Goal: Transaction & Acquisition: Purchase product/service

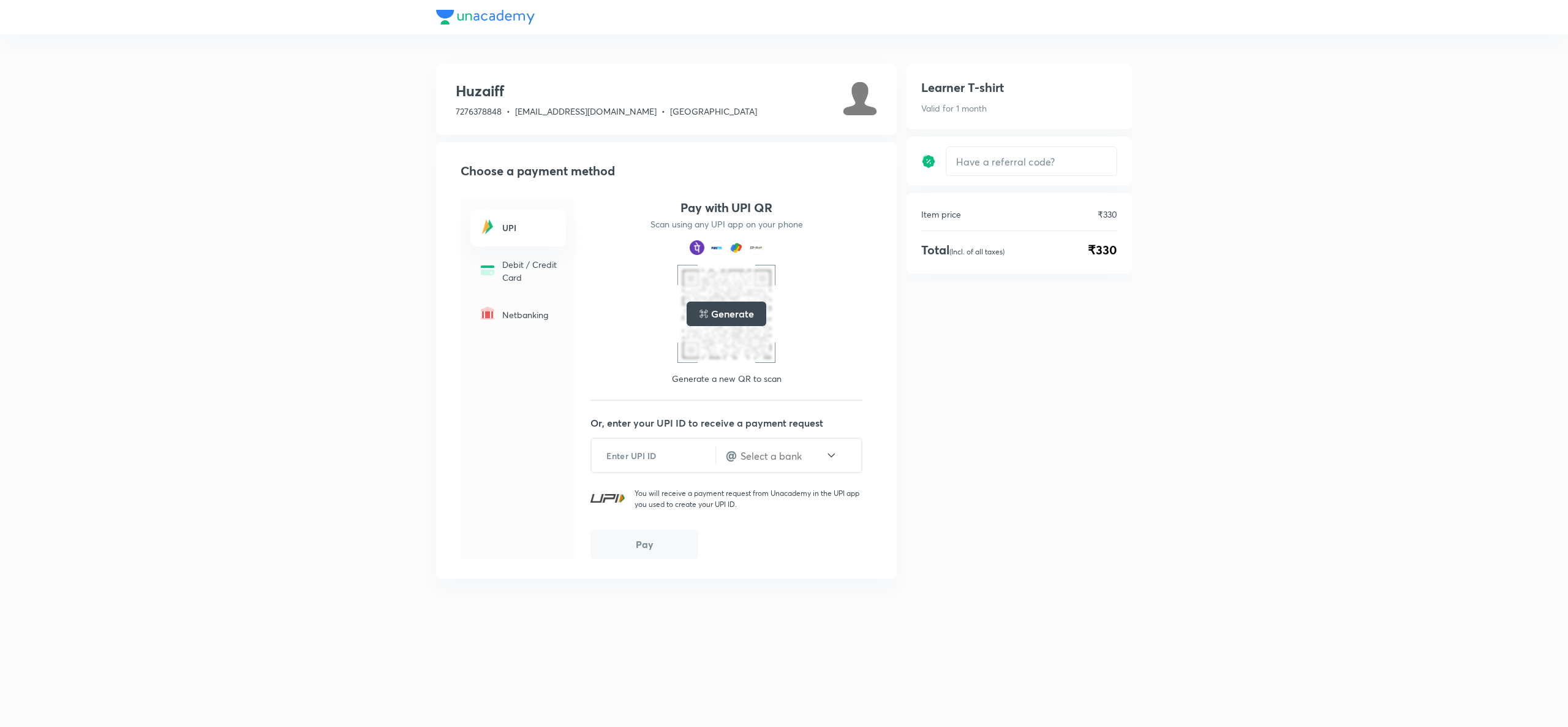
click at [714, 315] on h5 "Generate" at bounding box center [732, 313] width 42 height 15
